Goal: Information Seeking & Learning: Check status

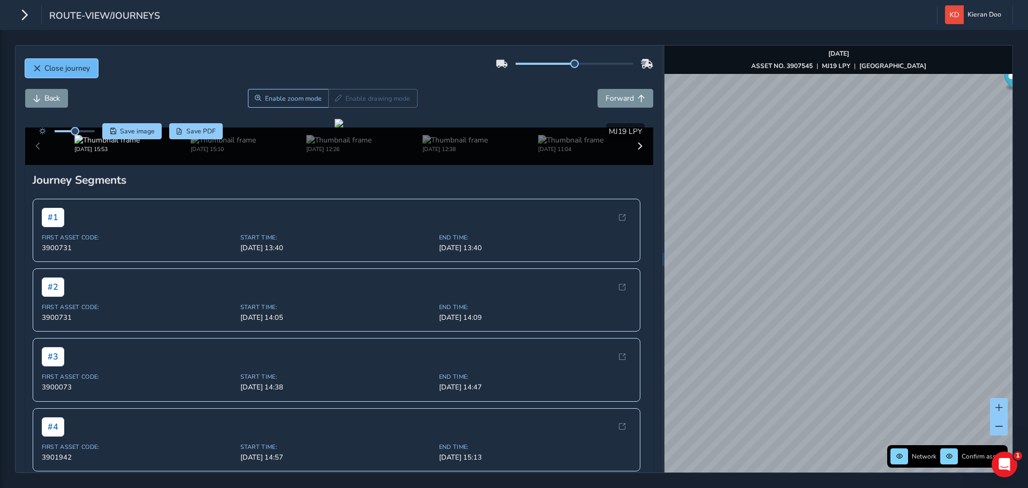
click at [47, 67] on span "Close journey" at bounding box center [67, 68] width 46 height 10
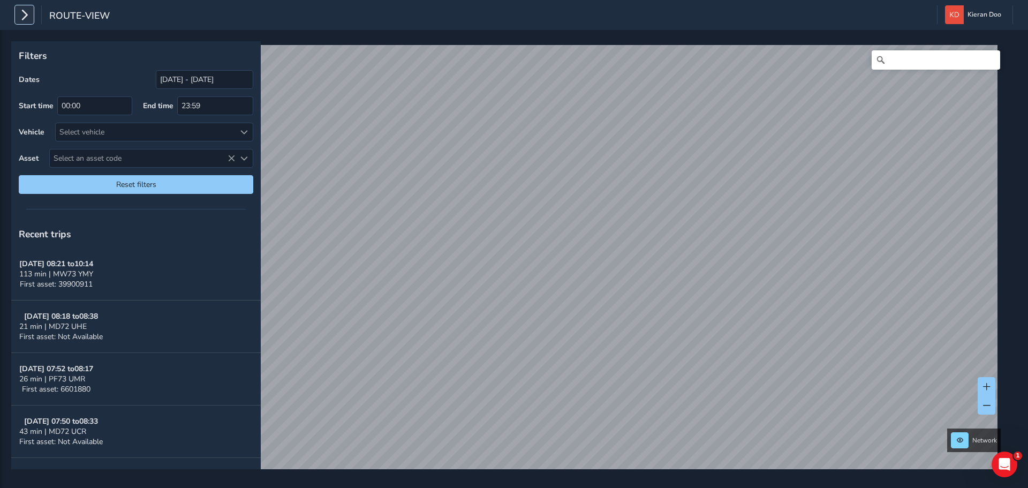
click at [30, 19] on button "button" at bounding box center [24, 14] width 19 height 19
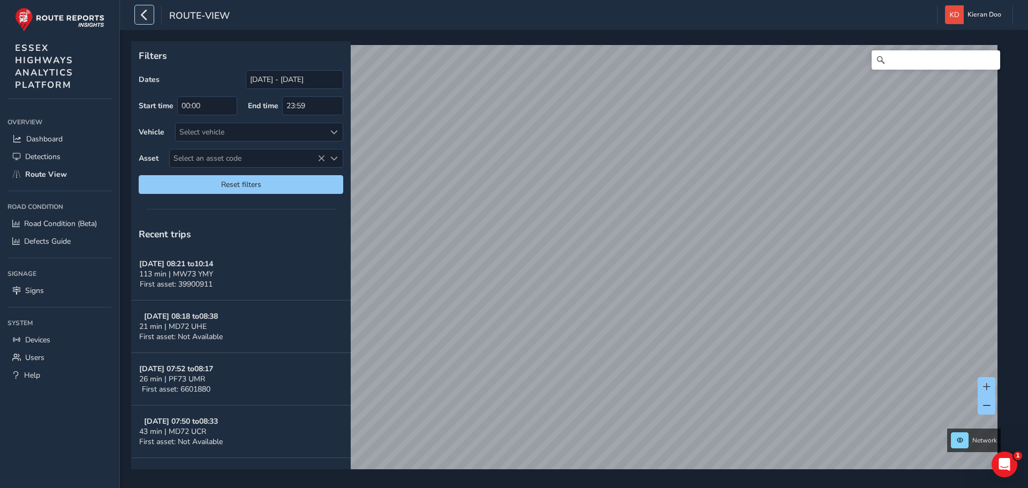
click at [143, 19] on icon "button" at bounding box center [144, 14] width 11 height 19
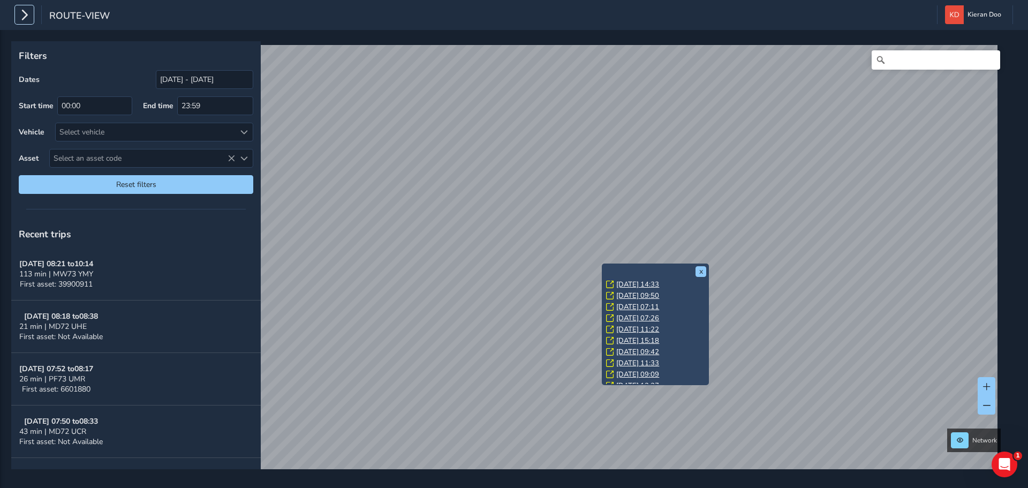
scroll to position [134, 0]
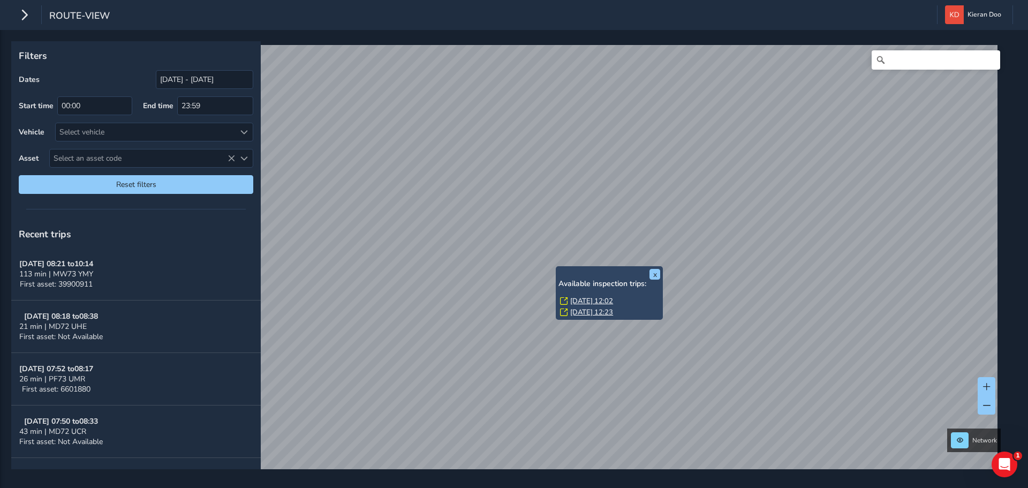
click at [580, 300] on link "[DATE] 12:02" at bounding box center [591, 301] width 43 height 10
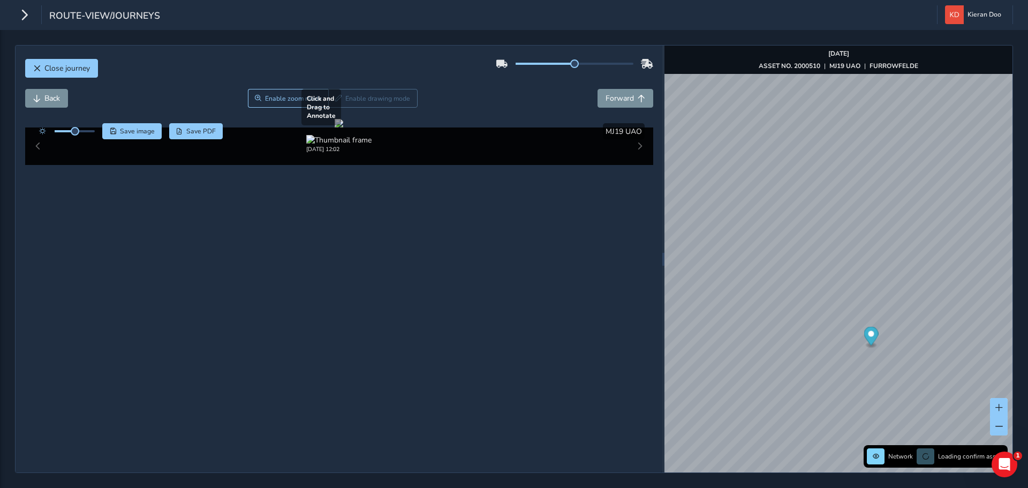
click at [343, 127] on div at bounding box center [339, 123] width 9 height 9
drag, startPoint x: 73, startPoint y: 129, endPoint x: 87, endPoint y: 131, distance: 14.1
click at [87, 131] on span at bounding box center [86, 131] width 9 height 9
click at [343, 127] on div at bounding box center [339, 123] width 9 height 9
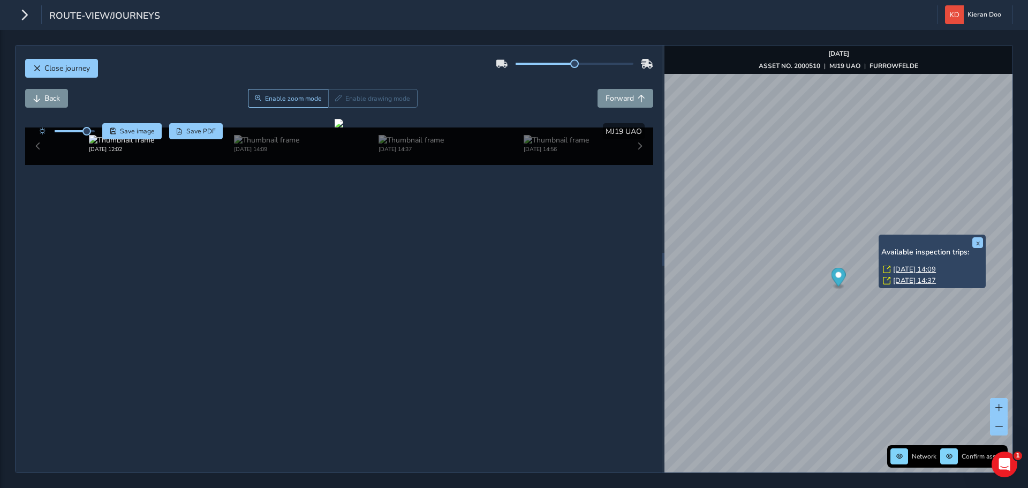
click at [898, 267] on link "[DATE] 14:09" at bounding box center [914, 269] width 43 height 10
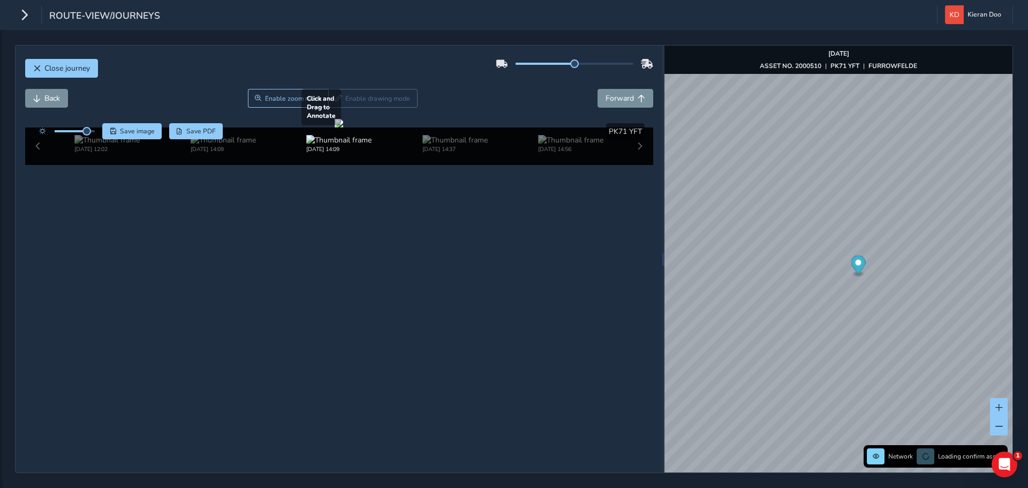
click at [343, 127] on div at bounding box center [339, 123] width 9 height 9
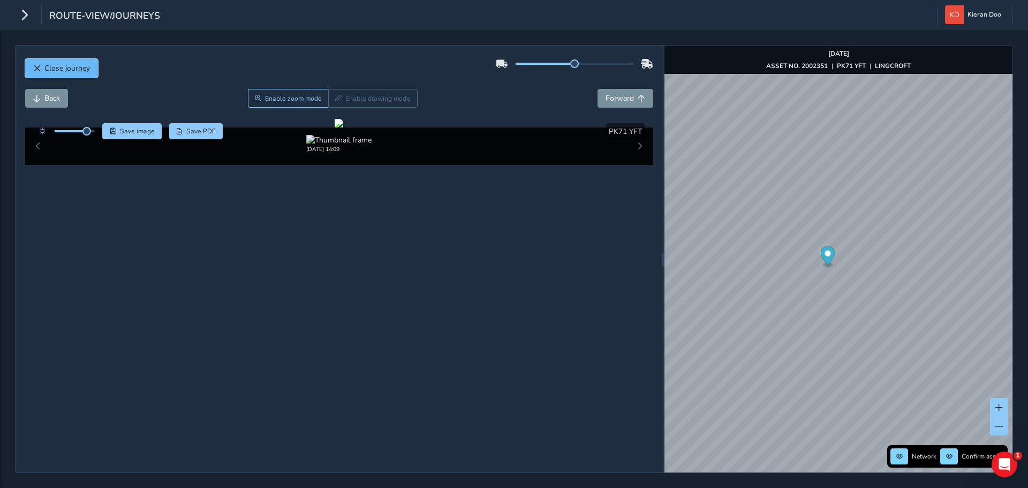
click at [58, 64] on span "Close journey" at bounding box center [67, 68] width 46 height 10
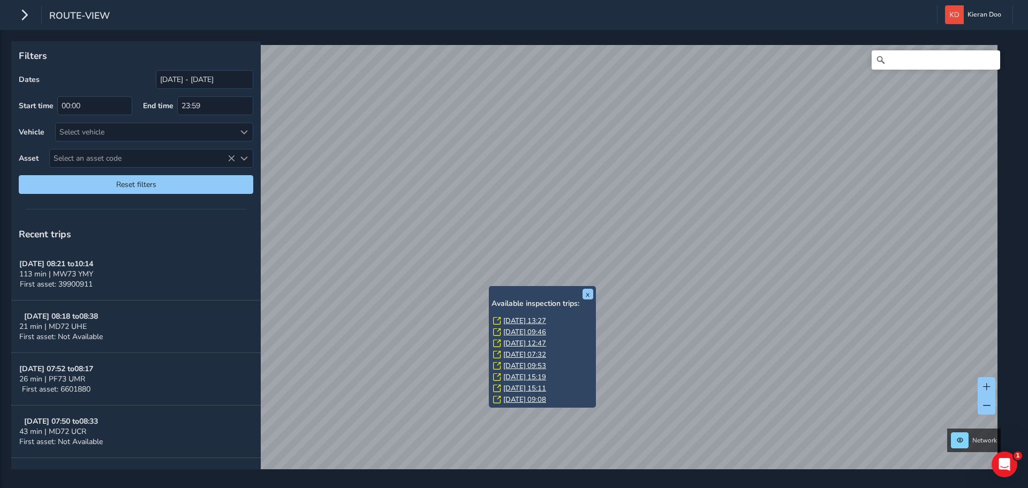
click at [519, 321] on link "[DATE] 13:27" at bounding box center [524, 321] width 43 height 10
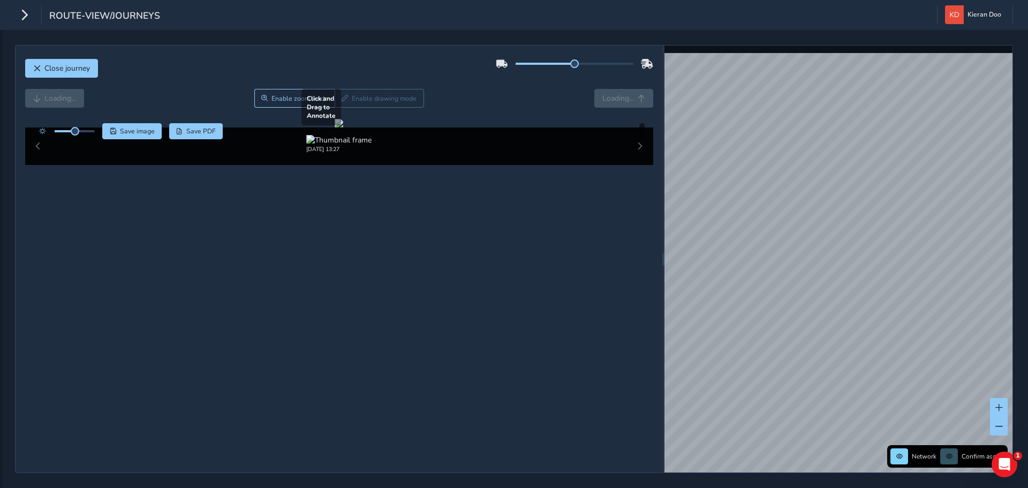
click at [343, 127] on div at bounding box center [339, 123] width 9 height 9
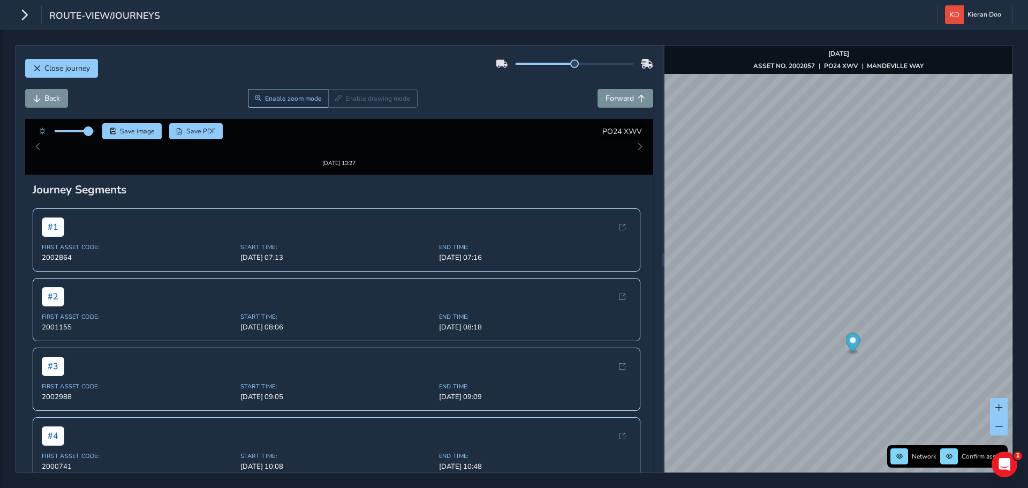
drag, startPoint x: 75, startPoint y: 130, endPoint x: 89, endPoint y: 133, distance: 13.9
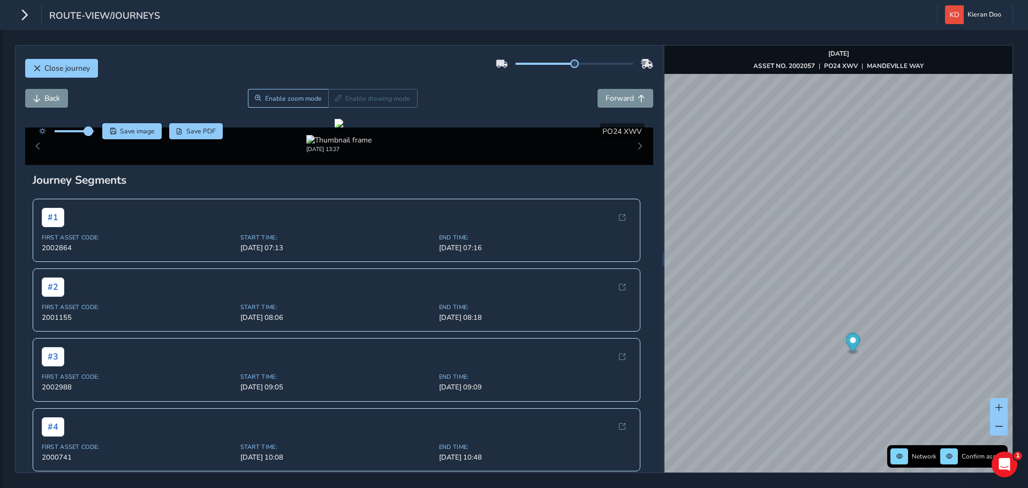
click at [89, 133] on span at bounding box center [88, 131] width 9 height 9
click at [343, 127] on div at bounding box center [339, 123] width 9 height 9
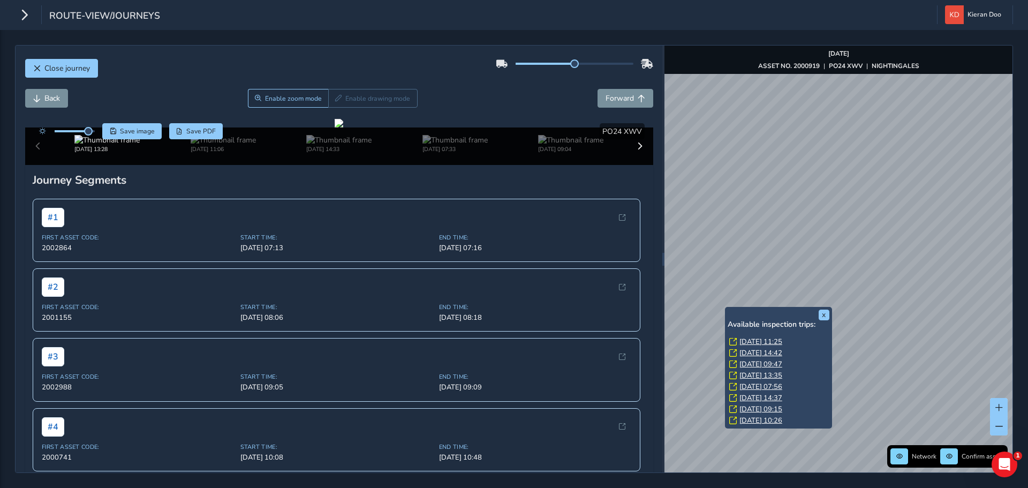
click at [753, 337] on link "[DATE] 11:25" at bounding box center [760, 342] width 43 height 10
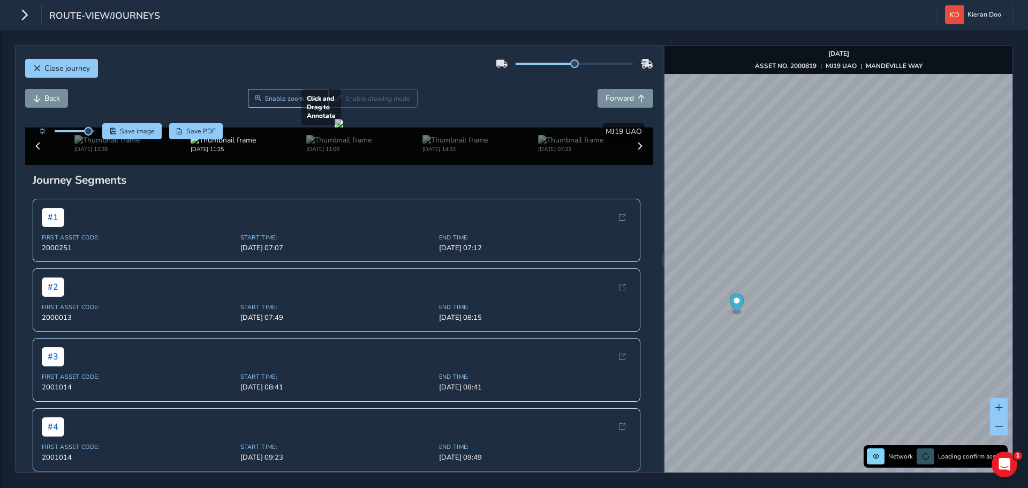
click at [343, 127] on div at bounding box center [339, 123] width 9 height 9
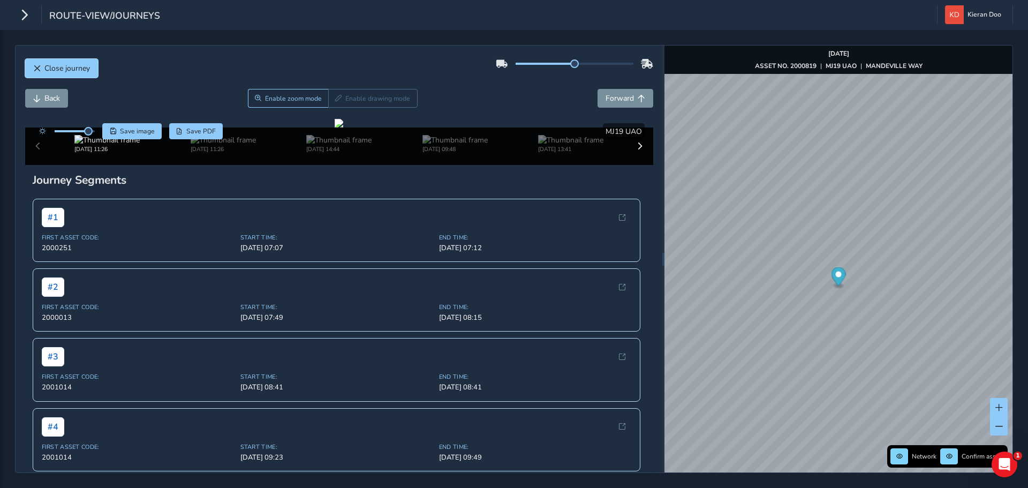
click at [45, 62] on button "Close journey" at bounding box center [61, 68] width 73 height 19
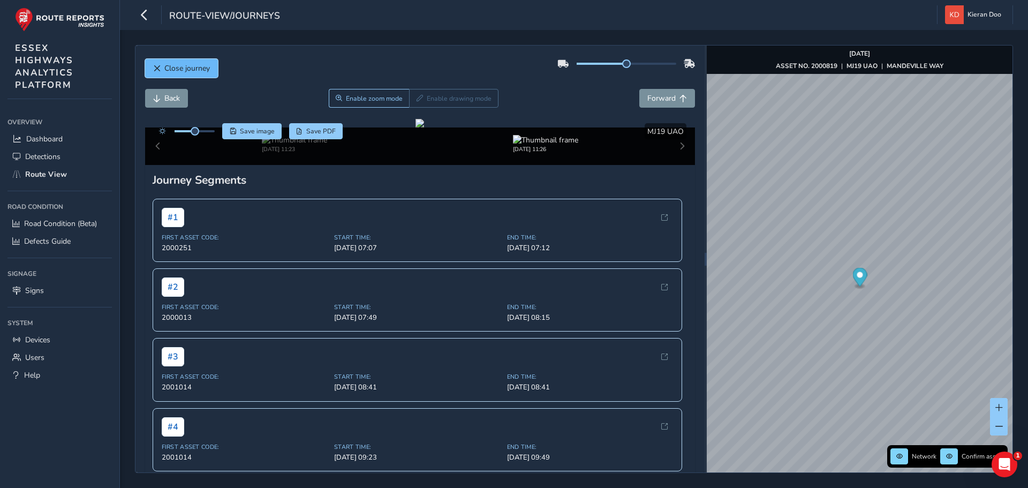
click at [168, 65] on span "Close journey" at bounding box center [187, 68] width 46 height 10
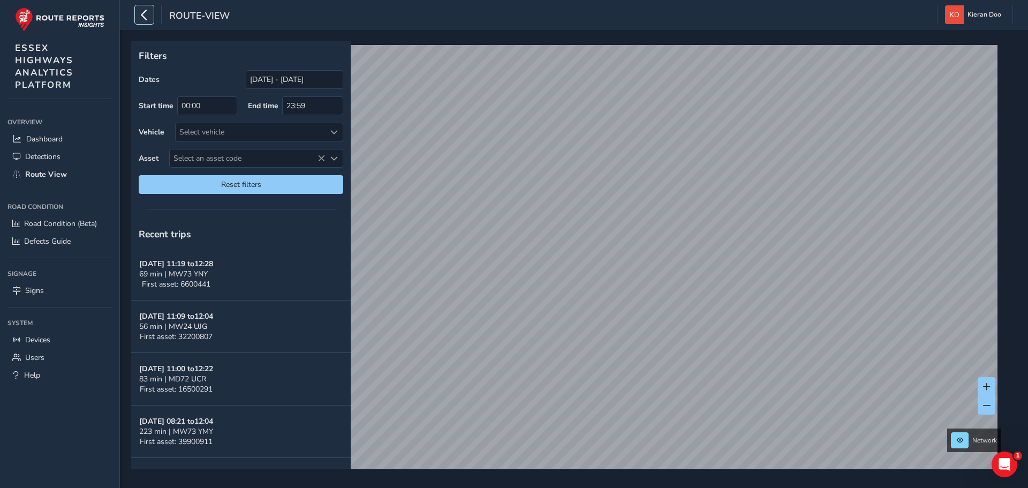
click at [149, 17] on icon "button" at bounding box center [144, 14] width 11 height 19
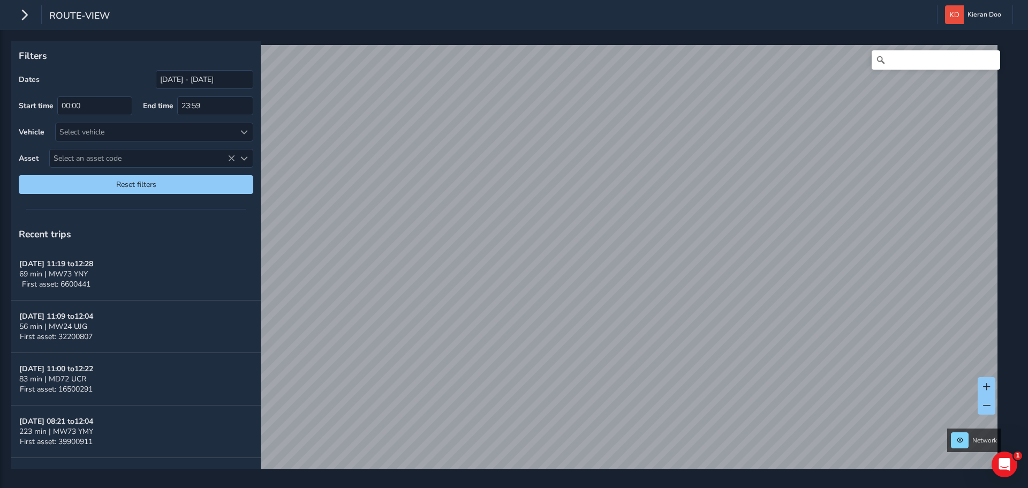
click at [512, 34] on div "Filters Dates 25/08/2025 - 24/09/2025 Start time 00:00 End time 23:59 Vehicle S…" at bounding box center [514, 259] width 1028 height 458
click at [179, 83] on input "25/08/2025 - 24/09/2025" at bounding box center [204, 79] width 97 height 19
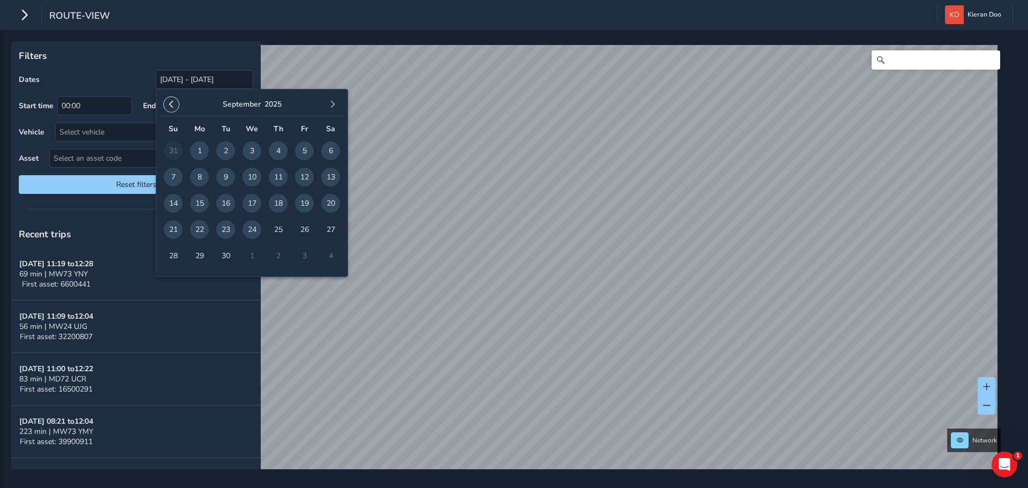
click at [170, 104] on span "button" at bounding box center [171, 104] width 7 height 7
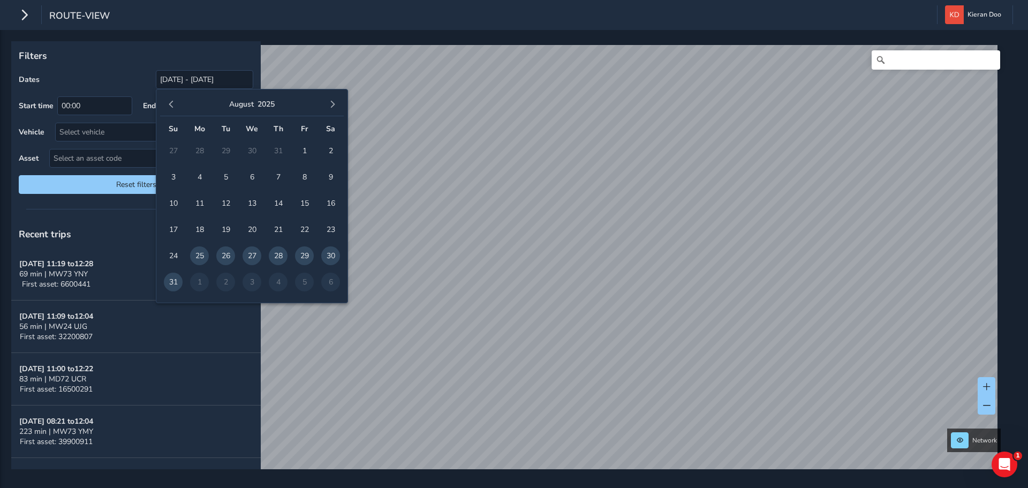
click at [170, 104] on span "button" at bounding box center [171, 104] width 7 height 7
click at [232, 149] on span "1" at bounding box center [225, 150] width 19 height 19
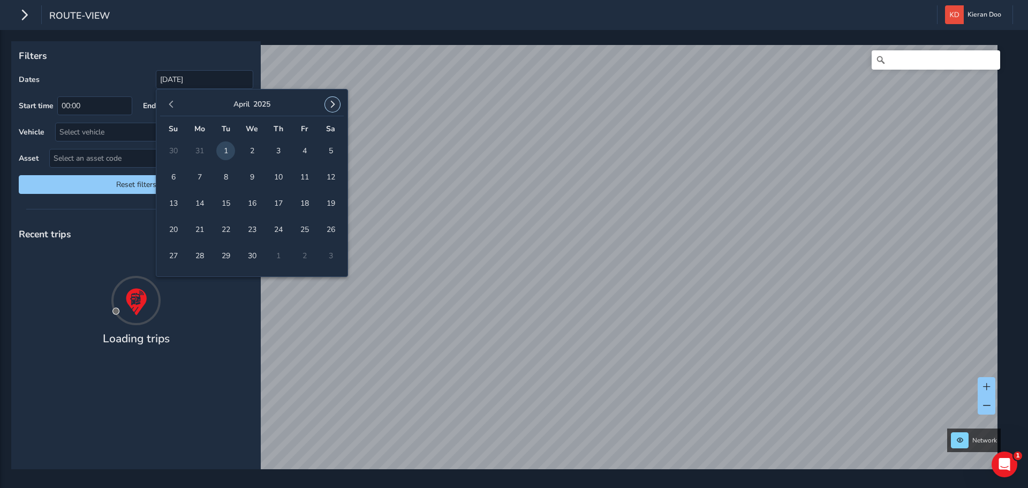
click at [331, 105] on span "button" at bounding box center [332, 104] width 7 height 7
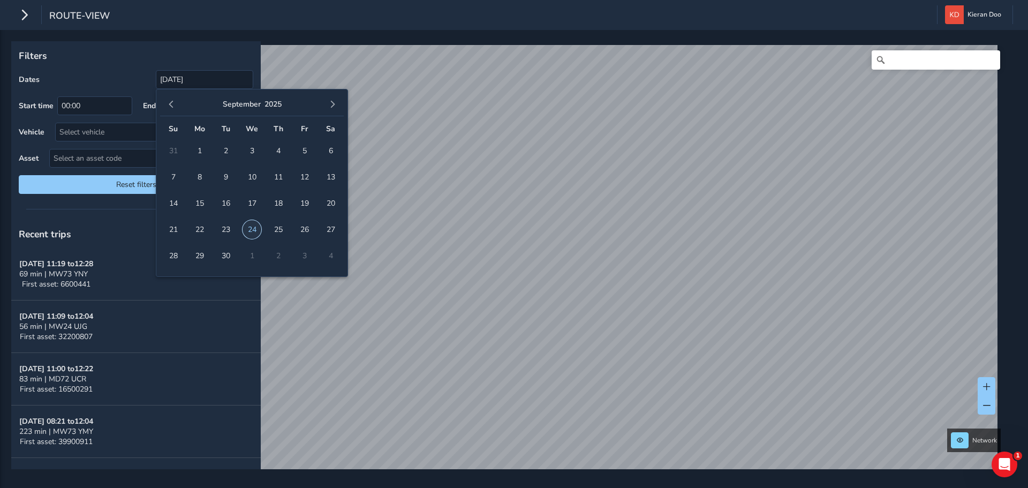
click at [253, 234] on span "24" at bounding box center [252, 229] width 19 height 19
type input "01/04/2025 - 24/09/2025"
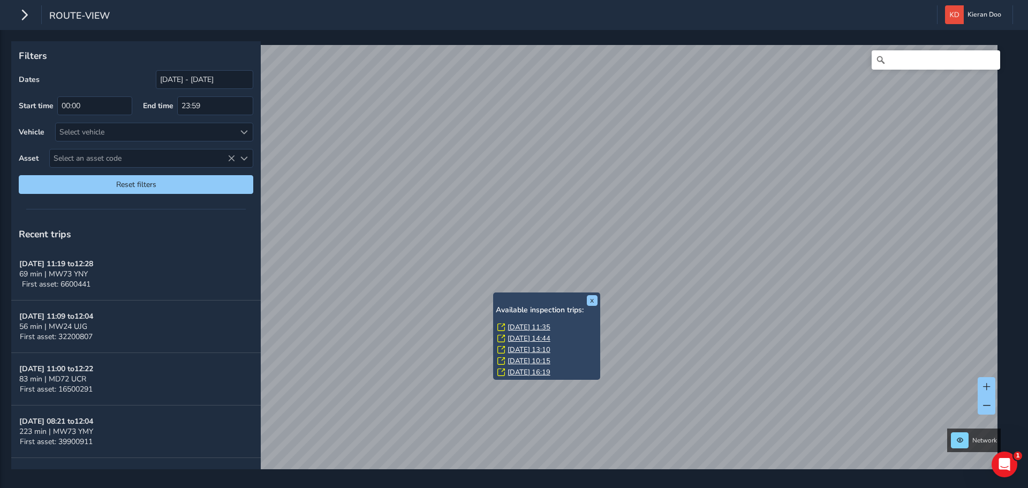
click at [538, 324] on link "Thu, 10 Jul, 11:35" at bounding box center [529, 327] width 43 height 10
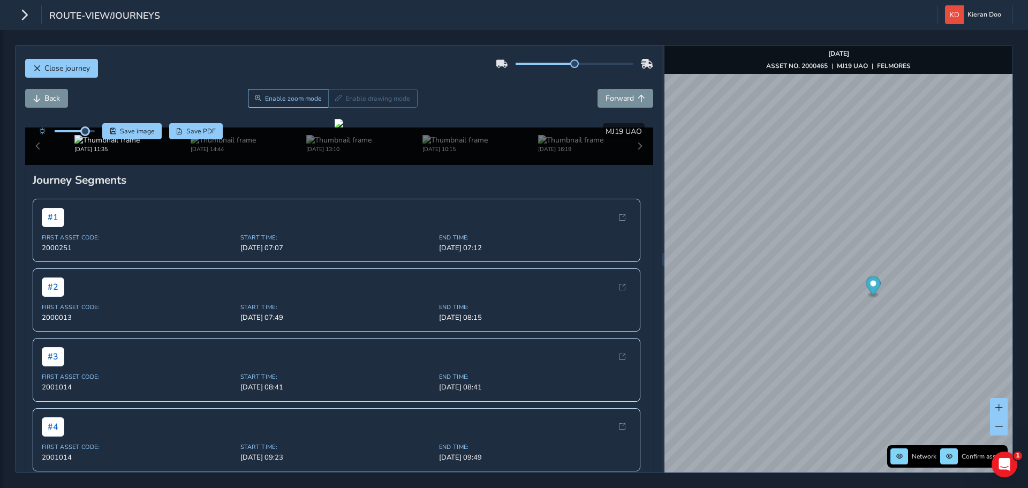
drag, startPoint x: 74, startPoint y: 132, endPoint x: 86, endPoint y: 136, distance: 13.0
click at [86, 136] on div at bounding box center [65, 131] width 62 height 16
click at [335, 127] on div at bounding box center [339, 123] width 9 height 9
click at [343, 127] on div at bounding box center [339, 123] width 9 height 9
click at [335, 127] on div at bounding box center [339, 123] width 9 height 9
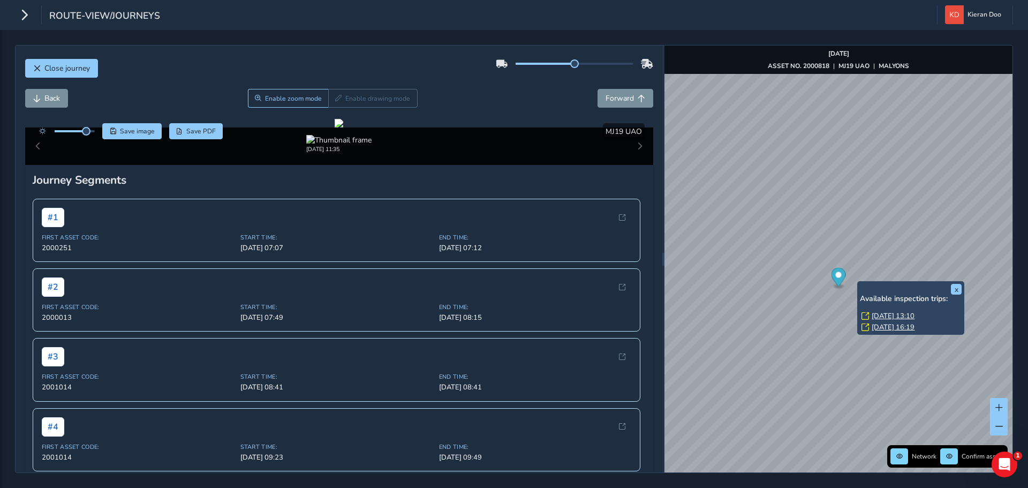
click at [876, 312] on link "Tue, 17 Jun, 13:10" at bounding box center [893, 316] width 43 height 10
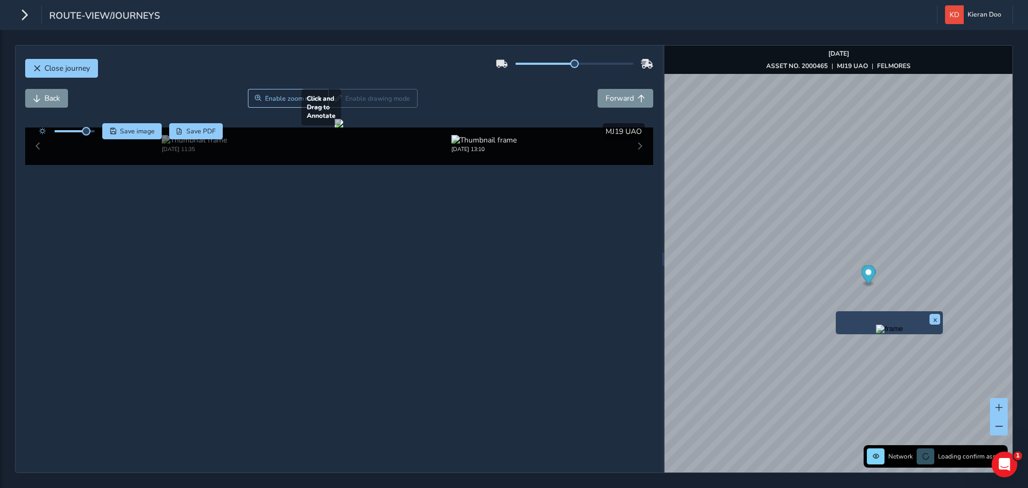
click at [343, 127] on div at bounding box center [339, 123] width 9 height 9
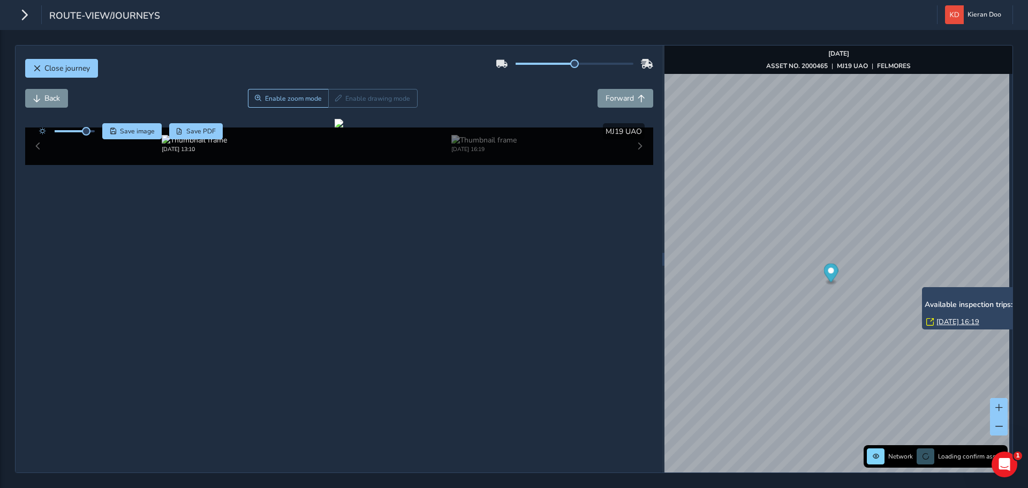
click at [938, 320] on link "Tue, 8 Apr, 16:19" at bounding box center [957, 322] width 43 height 10
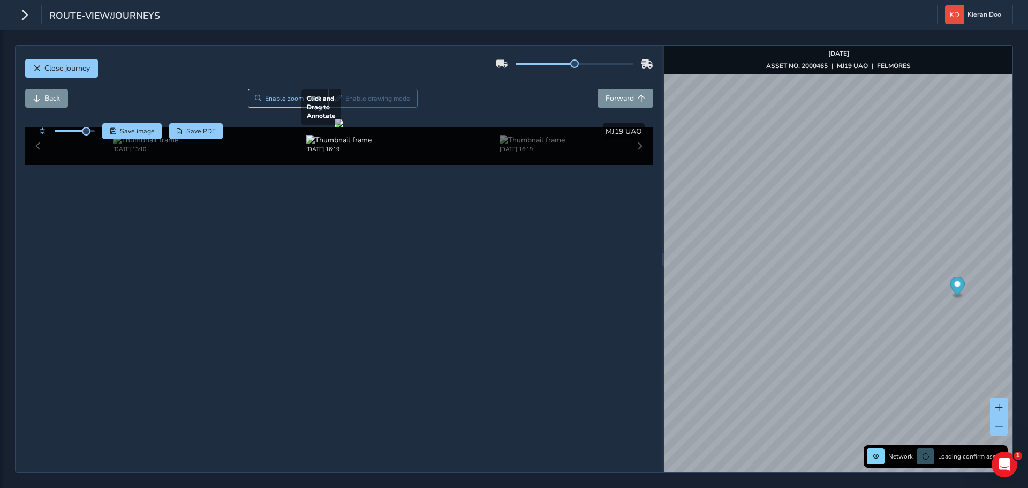
click at [343, 127] on div at bounding box center [339, 123] width 9 height 9
